Goal: Find specific page/section: Find specific page/section

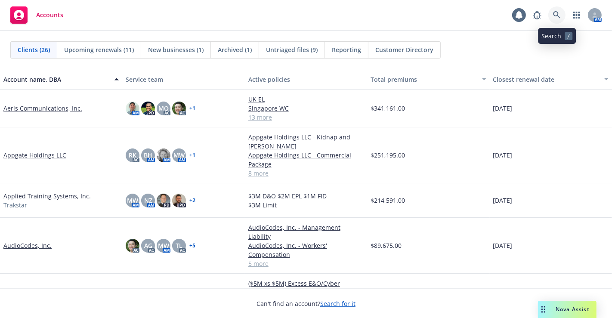
click at [554, 16] on icon at bounding box center [556, 14] width 7 height 7
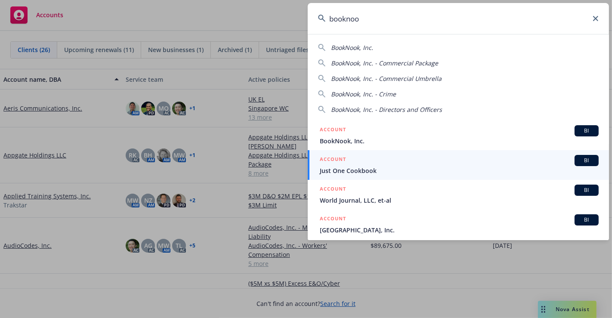
type input "booknoo"
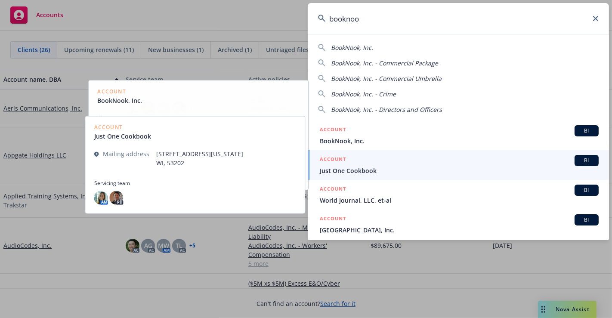
click at [353, 151] on link "ACCOUNT BI Just One Cookbook" at bounding box center [458, 165] width 301 height 30
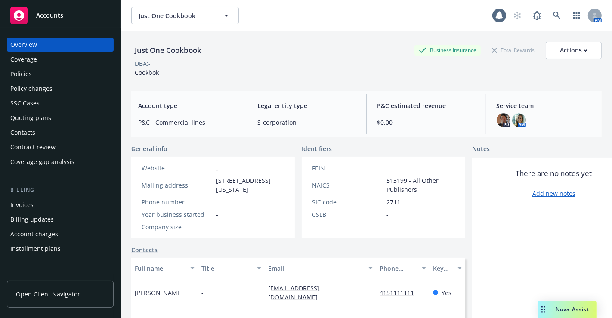
click at [34, 75] on div "Policies" at bounding box center [60, 74] width 100 height 14
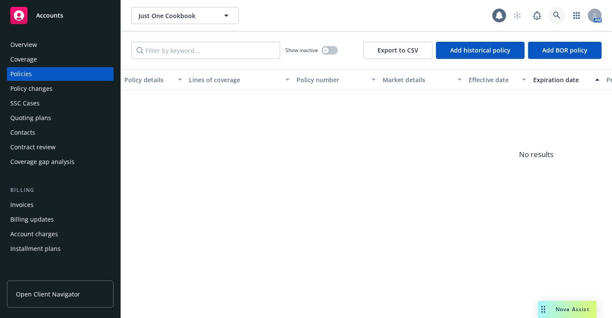
click at [553, 15] on icon at bounding box center [557, 16] width 8 height 8
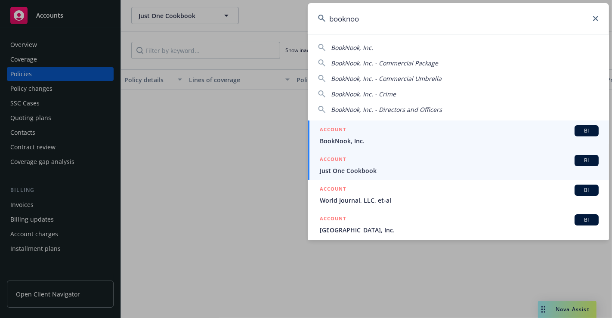
type input "booknoo"
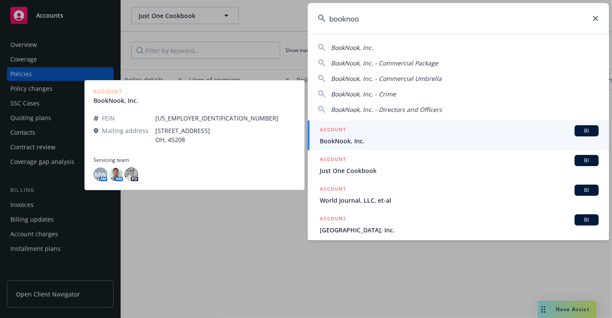
click at [455, 135] on div "ACCOUNT BI" at bounding box center [459, 130] width 279 height 11
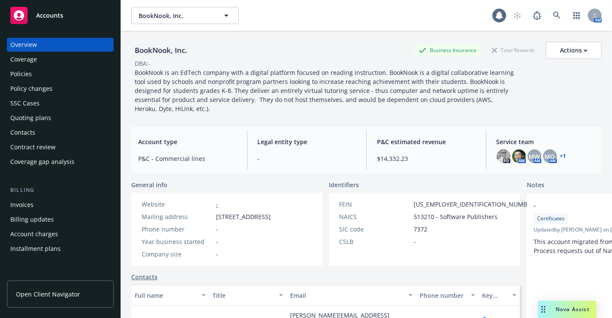
click at [31, 205] on div "Invoices" at bounding box center [21, 205] width 23 height 14
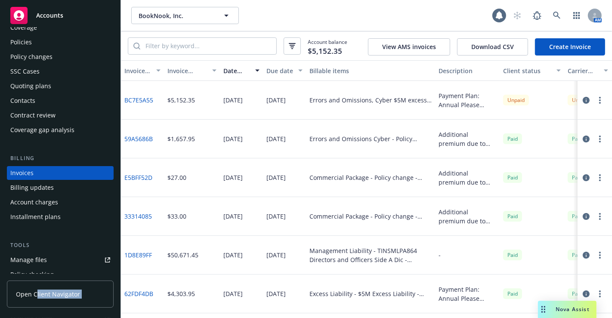
scroll to position [145, 0]
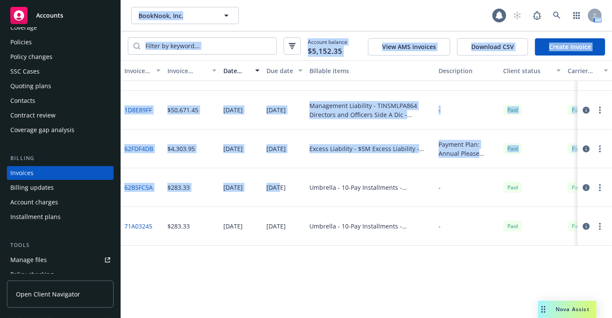
drag, startPoint x: 97, startPoint y: 288, endPoint x: 326, endPoint y: 178, distance: 254.1
click at [326, 178] on div "Accounts Overview Coverage Policies Policy changes SSC Cases Quoting plans Cont…" at bounding box center [306, 159] width 612 height 318
